Goal: Submit feedback/report problem: Submit feedback/report problem

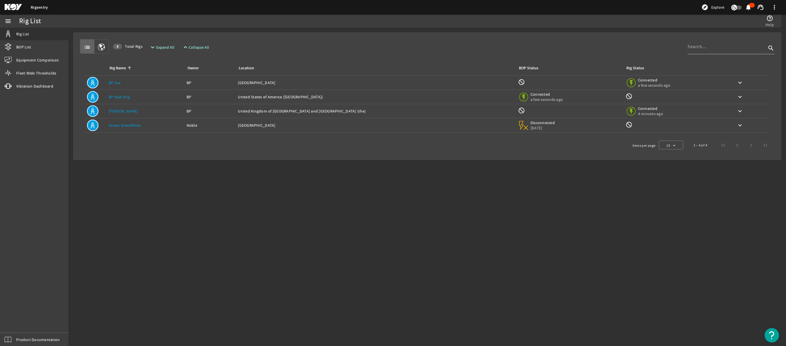
click at [626, 111] on mat-icon at bounding box center [629, 110] width 7 height 7
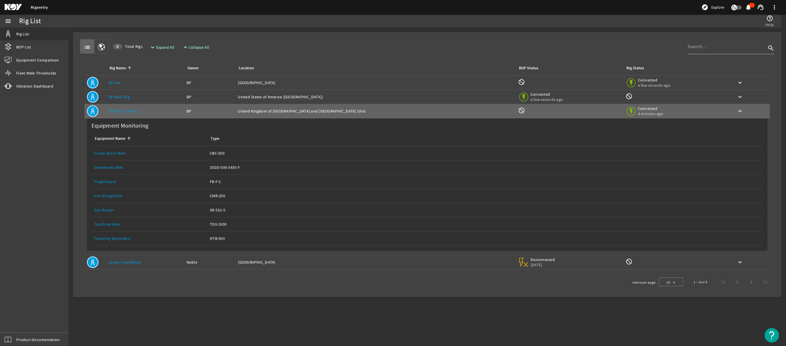
click at [109, 222] on link "Top Drive Main" at bounding box center [107, 223] width 27 height 5
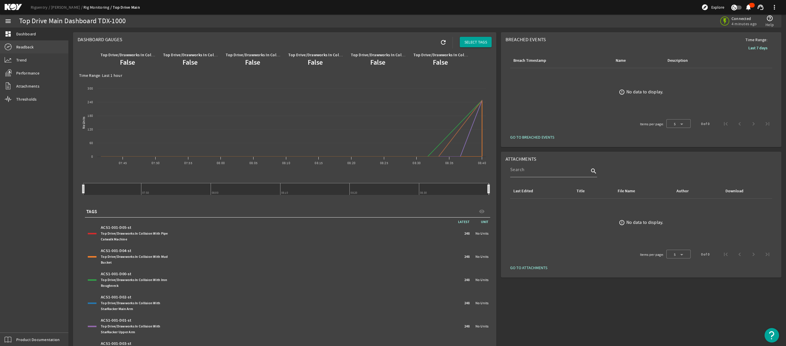
click at [30, 49] on span "Readback" at bounding box center [24, 47] width 17 height 6
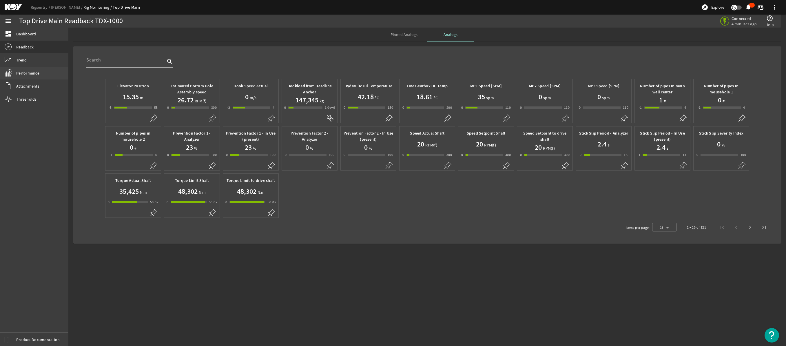
click at [37, 72] on span "Performance" at bounding box center [27, 73] width 23 height 6
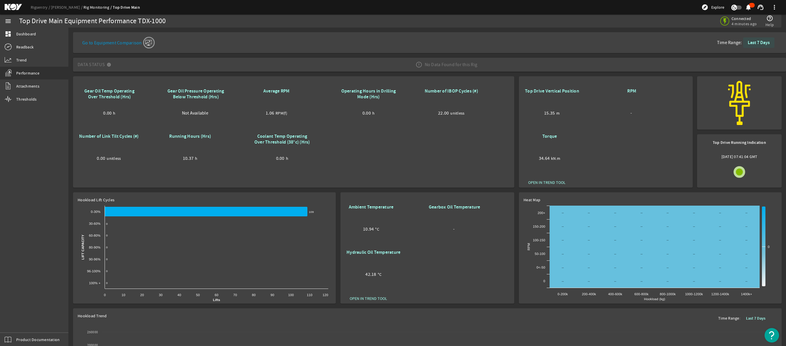
click at [750, 43] on b "Last 7 Days" at bounding box center [759, 42] width 22 height 6
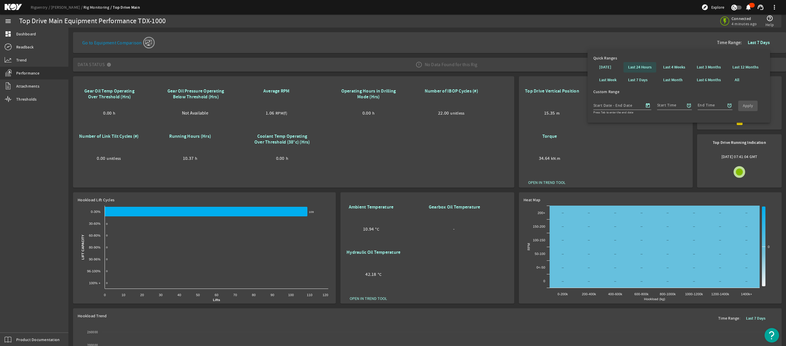
click at [636, 65] on b "Last 24 Hours" at bounding box center [639, 67] width 23 height 6
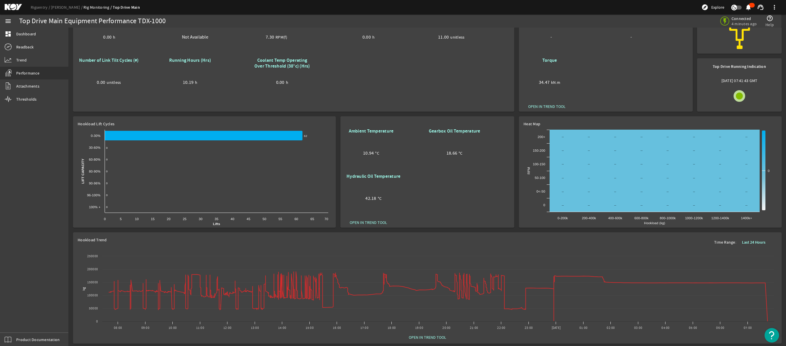
scroll to position [77, 0]
click at [740, 6] on span "button" at bounding box center [736, 8] width 10 height 4
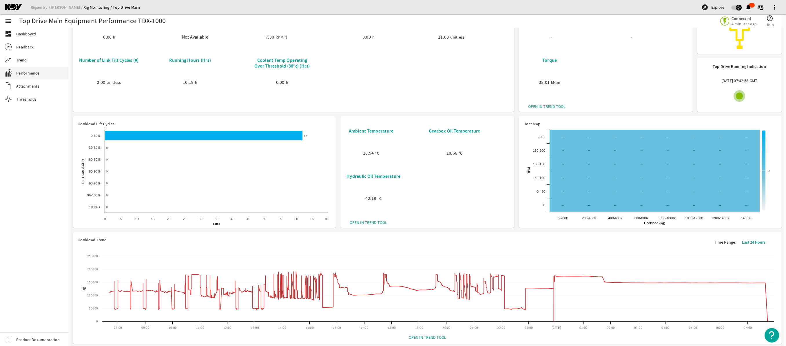
click at [734, 8] on span "button" at bounding box center [736, 8] width 10 height 4
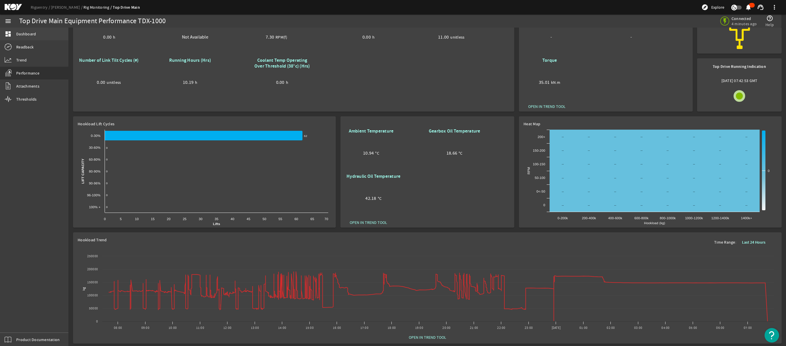
click at [19, 31] on span "Dashboard" at bounding box center [26, 34] width 20 height 6
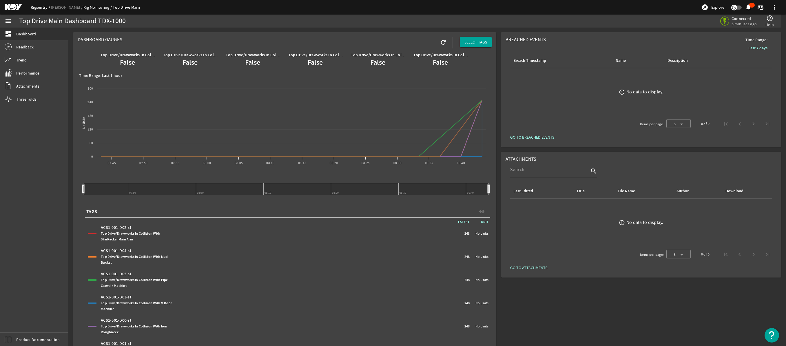
click at [36, 8] on link "Rigsentry" at bounding box center [41, 7] width 20 height 5
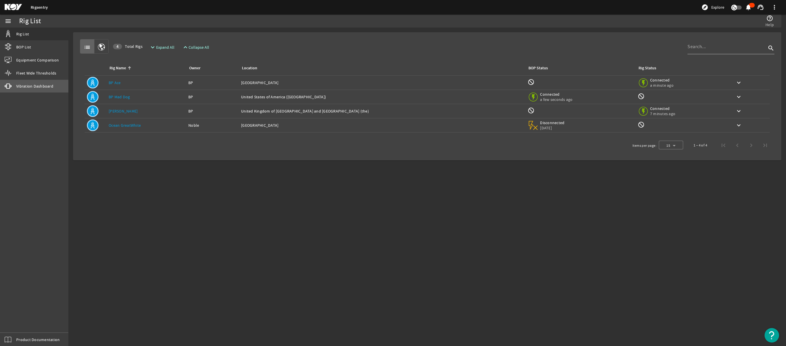
click at [25, 84] on span "Vibration Dashboard" at bounding box center [34, 86] width 37 height 6
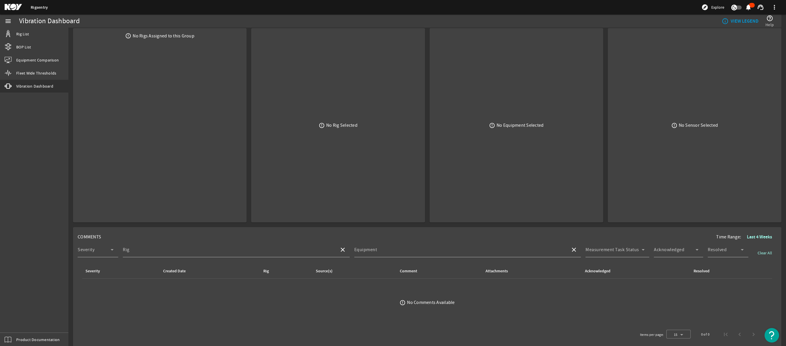
scroll to position [5, 0]
click at [336, 249] on span at bounding box center [343, 248] width 14 height 14
click at [170, 251] on input "Rig" at bounding box center [229, 250] width 212 height 7
click at [113, 247] on icon at bounding box center [112, 248] width 7 height 7
click at [113, 247] on div at bounding box center [393, 173] width 786 height 346
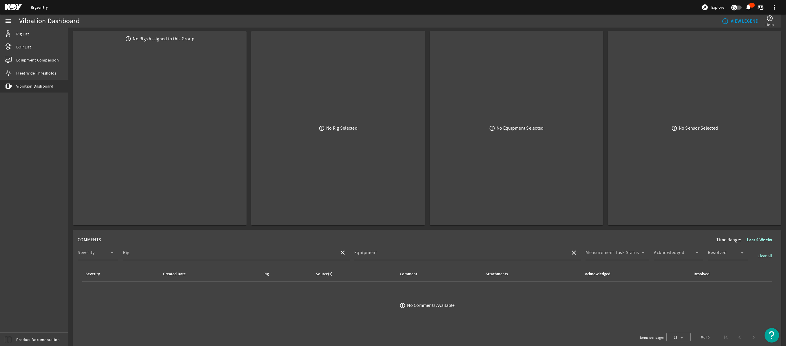
scroll to position [0, 0]
click at [355, 152] on div "error_outline No Rig Selected" at bounding box center [338, 129] width 164 height 185
drag, startPoint x: 185, startPoint y: 124, endPoint x: 768, endPoint y: 24, distance: 590.7
click at [768, 24] on span "Help" at bounding box center [769, 25] width 8 height 6
click at [769, 19] on mat-icon "help_outline" at bounding box center [769, 18] width 7 height 7
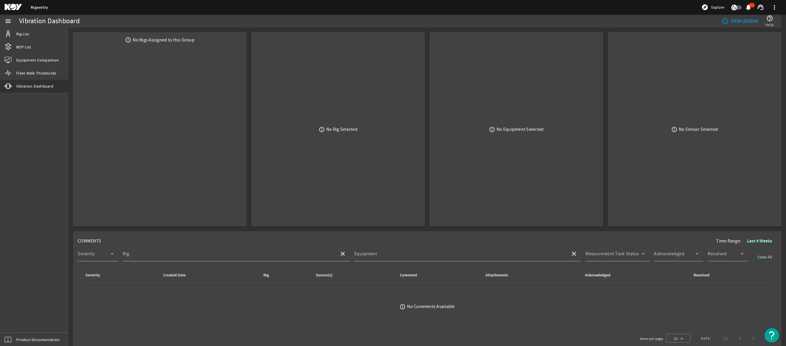
click at [715, 7] on span "Explore" at bounding box center [717, 7] width 13 height 6
click at [761, 8] on mat-icon "support_agent" at bounding box center [760, 7] width 7 height 7
click at [744, 20] on span "Support & Feedback" at bounding box center [741, 23] width 42 height 7
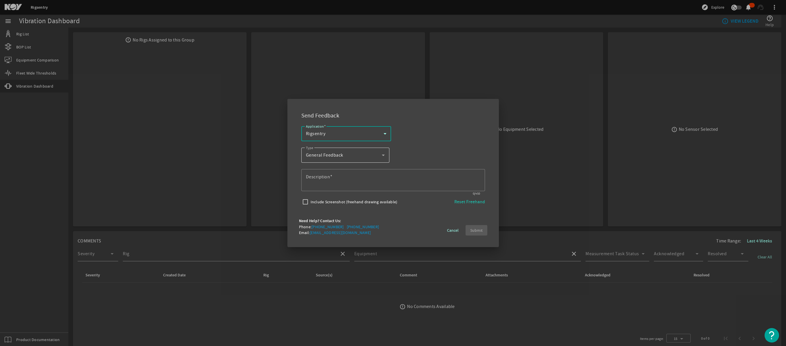
click at [382, 156] on icon at bounding box center [383, 154] width 7 height 7
click at [382, 156] on div at bounding box center [393, 173] width 786 height 346
click at [356, 176] on textarea "Description" at bounding box center [393, 180] width 174 height 14
click at [379, 176] on textarea "Description" at bounding box center [393, 180] width 174 height 14
click at [454, 176] on textarea "Description" at bounding box center [393, 180] width 174 height 14
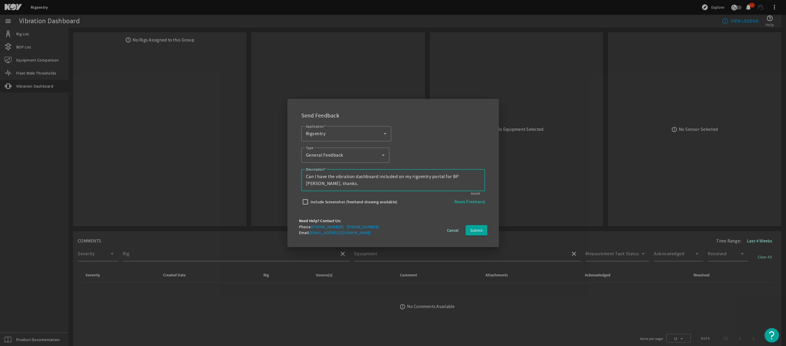
click at [378, 175] on textarea "Description" at bounding box center [393, 180] width 174 height 14
type textarea "Can I have the vibration dashboard information included on my rigsentry portal …"
click at [474, 232] on span "Submit" at bounding box center [476, 230] width 12 height 6
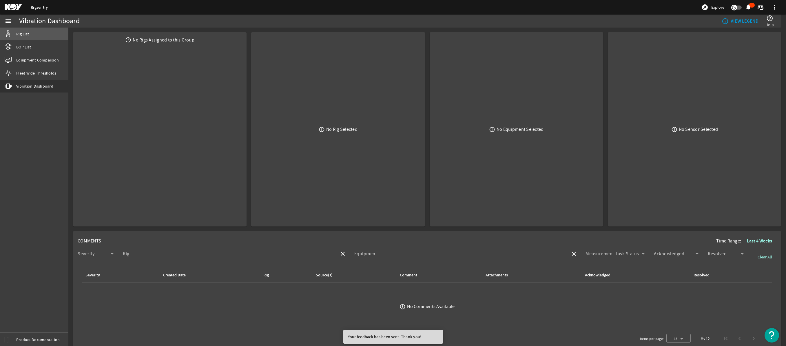
click at [7, 35] on mat-icon at bounding box center [8, 33] width 7 height 7
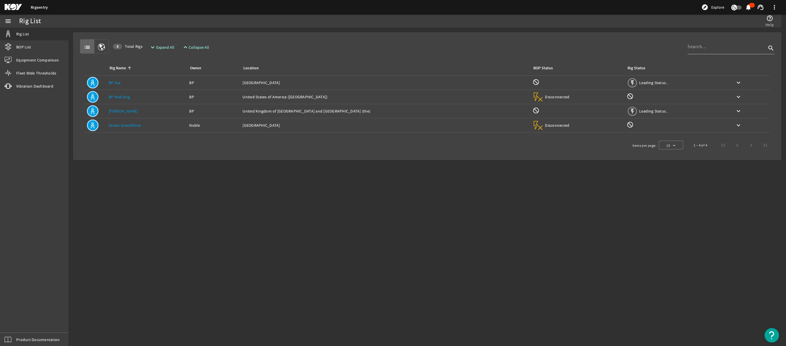
click at [117, 83] on link "BP Ace" at bounding box center [115, 82] width 12 height 5
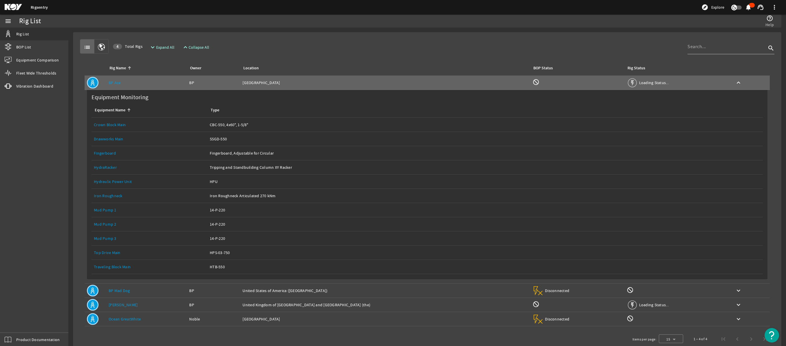
click at [107, 208] on link "Mud Pump 1" at bounding box center [105, 209] width 23 height 5
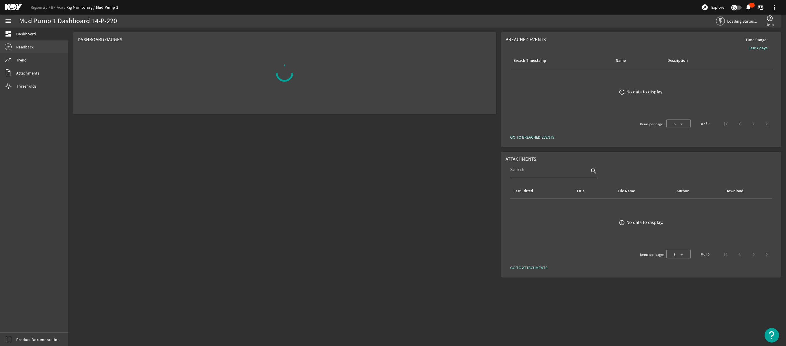
click at [18, 49] on span "Readback" at bounding box center [24, 47] width 17 height 6
